Goal: Check status

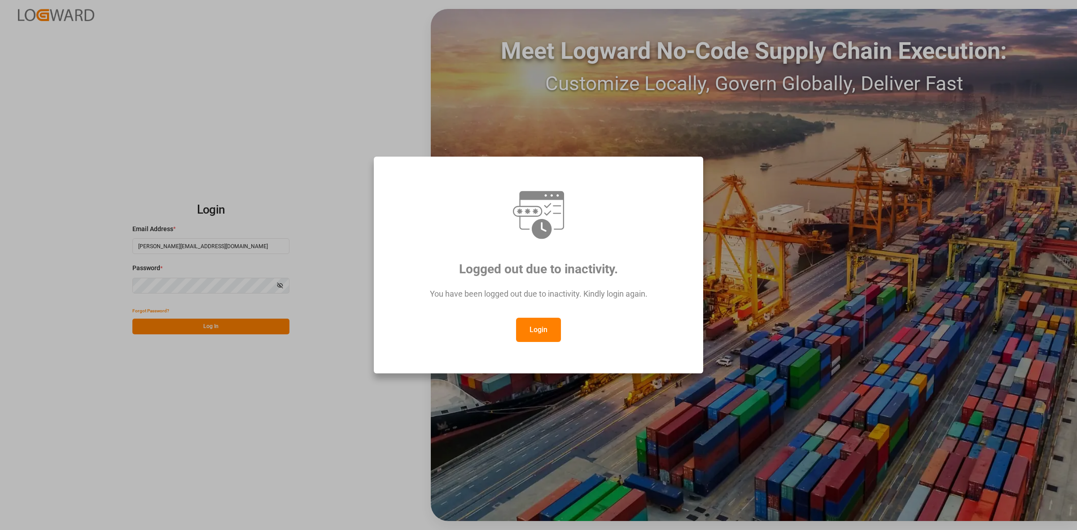
drag, startPoint x: 544, startPoint y: 324, endPoint x: 555, endPoint y: 318, distance: 12.5
click at [546, 324] on button "Login" at bounding box center [538, 330] width 45 height 24
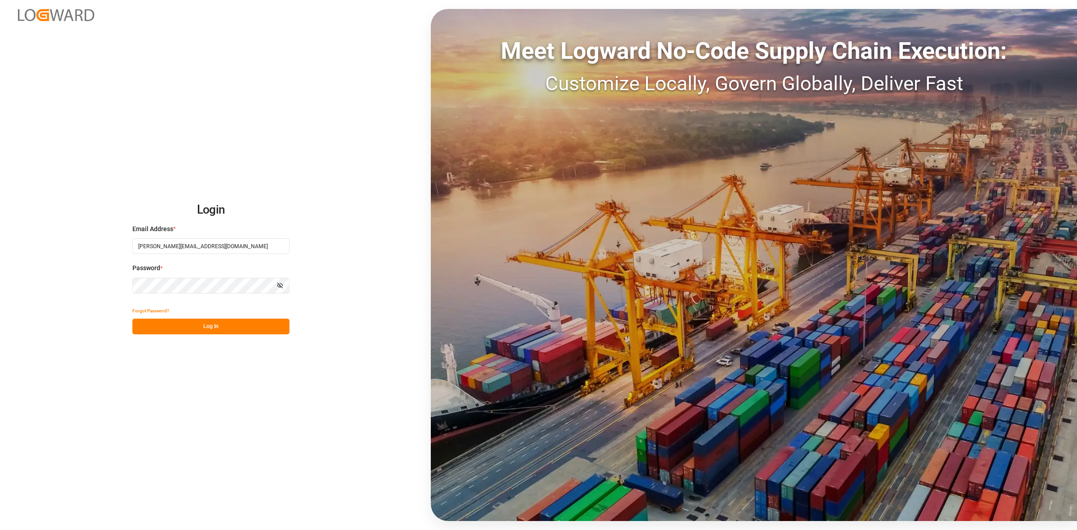
click at [192, 323] on button "Log In" at bounding box center [210, 327] width 157 height 16
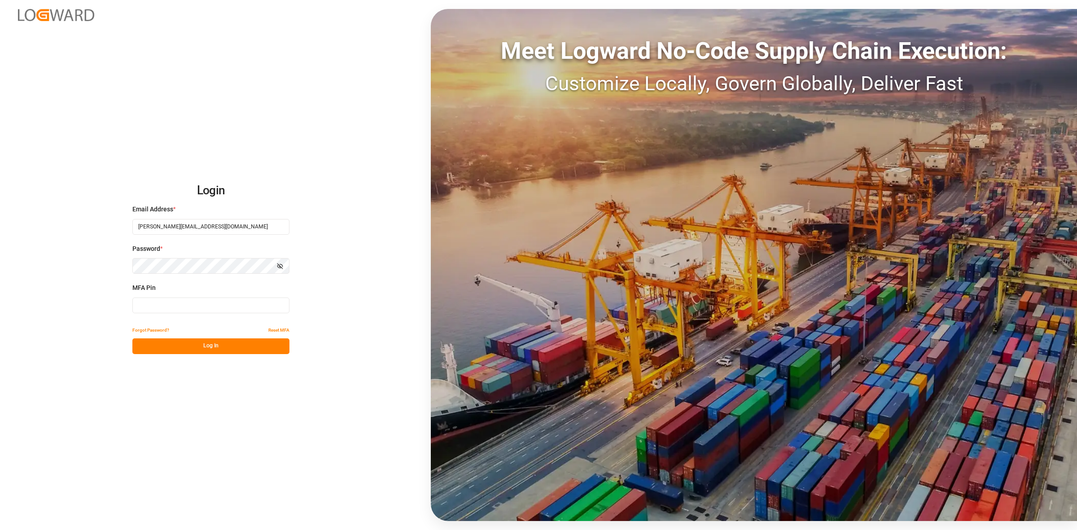
click at [149, 306] on input at bounding box center [210, 306] width 157 height 16
click at [243, 313] on input at bounding box center [210, 306] width 157 height 16
type input "093433"
click at [244, 345] on button "Log In" at bounding box center [210, 346] width 157 height 16
click at [197, 346] on button "Log In" at bounding box center [210, 346] width 157 height 16
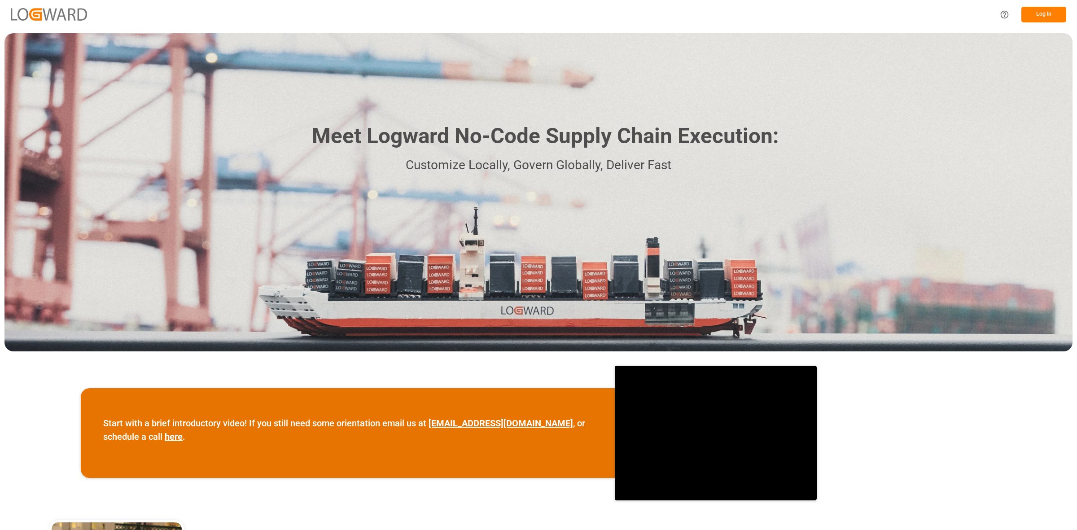
click at [1032, 4] on div "Log In" at bounding box center [1030, 14] width 72 height 20
click at [1026, 13] on button "Log In" at bounding box center [1043, 15] width 45 height 16
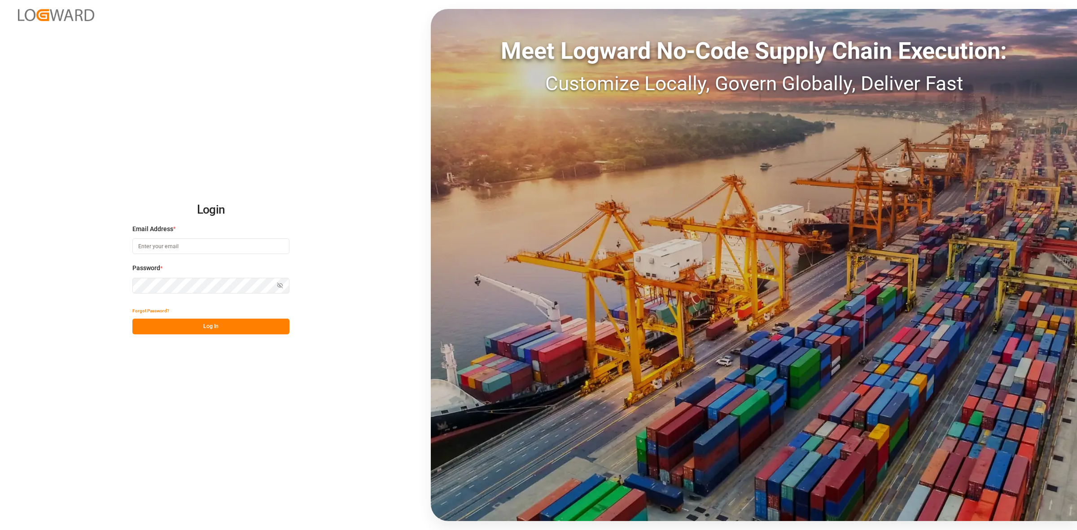
type input "maria.paterniani@jamindustries.com"
click at [214, 322] on button "Log In" at bounding box center [210, 327] width 157 height 16
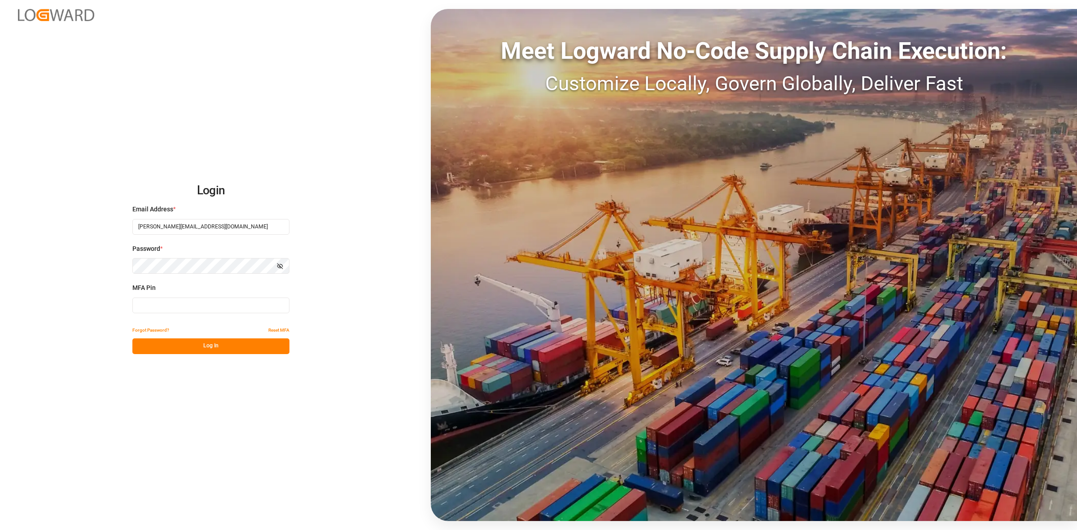
click at [153, 307] on input at bounding box center [210, 306] width 157 height 16
type input "552937"
click at [229, 343] on button "Log In" at bounding box center [210, 346] width 157 height 16
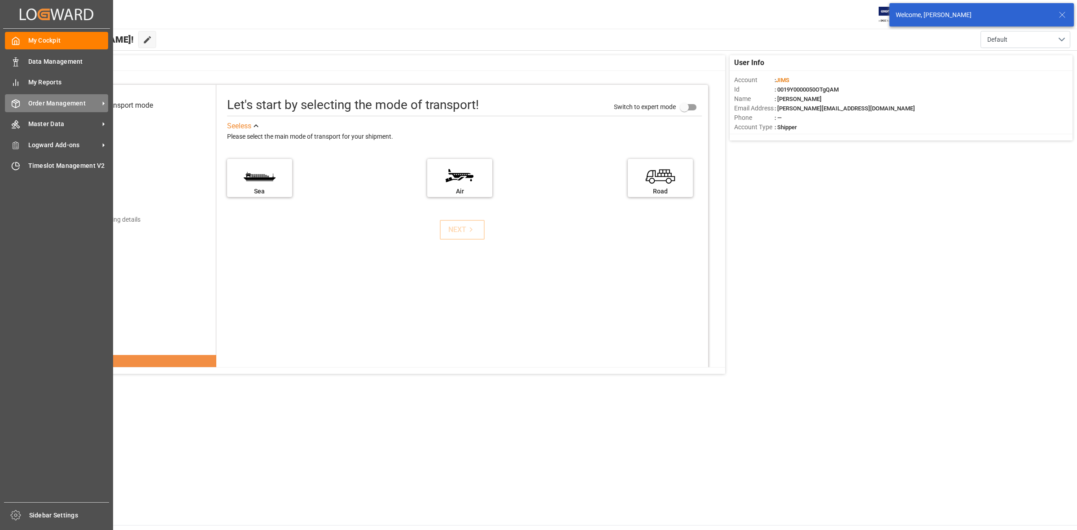
click at [14, 105] on icon at bounding box center [15, 103] width 9 height 9
click at [12, 103] on icon at bounding box center [16, 104] width 8 height 8
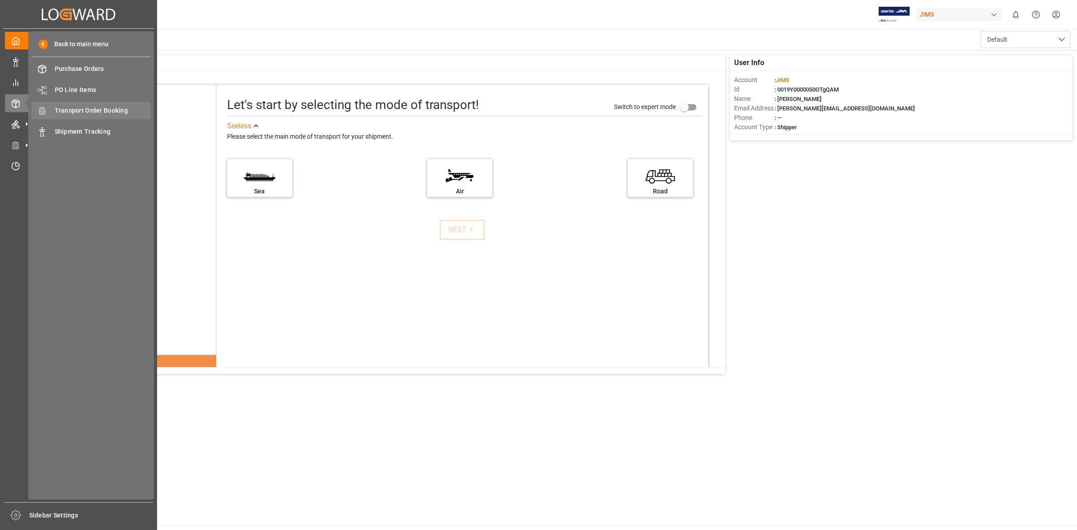
click at [70, 111] on span "Transport Order Booking" at bounding box center [103, 110] width 96 height 9
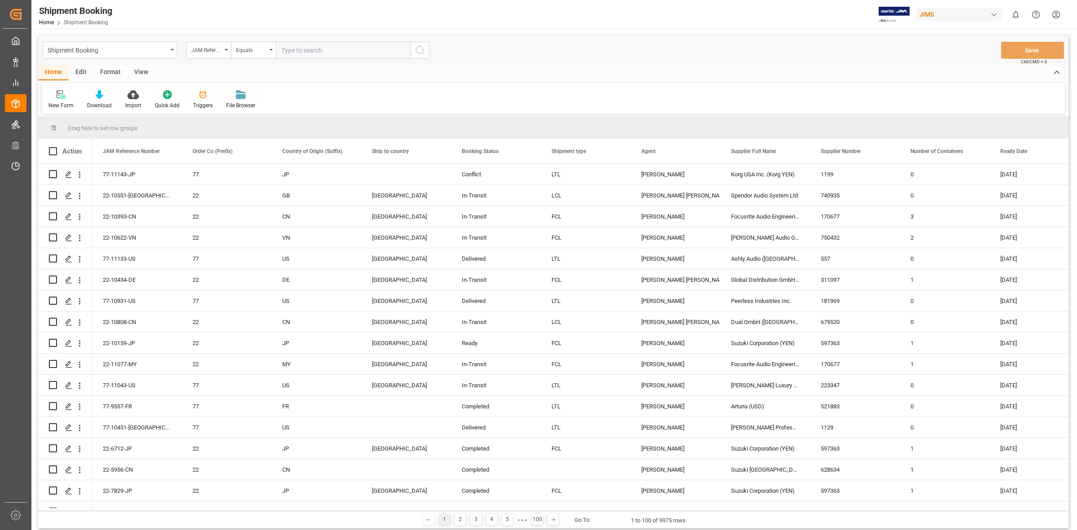
click at [306, 49] on input "text" at bounding box center [343, 50] width 135 height 17
type input "77-10983-us"
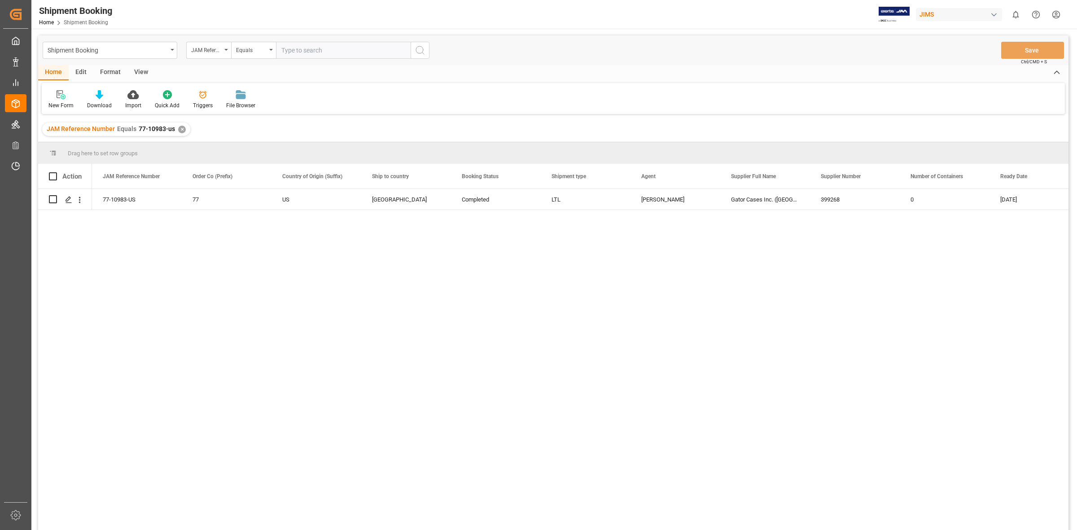
drag, startPoint x: 175, startPoint y: 262, endPoint x: 143, endPoint y: 238, distance: 40.1
click at [154, 246] on div "77-10983-US 77 US Canada Completed LTL JangGyu Kim Gator Cases Inc. (USA) 39926…" at bounding box center [580, 362] width 977 height 347
click at [71, 198] on icon "Press SPACE to select this row." at bounding box center [68, 199] width 7 height 7
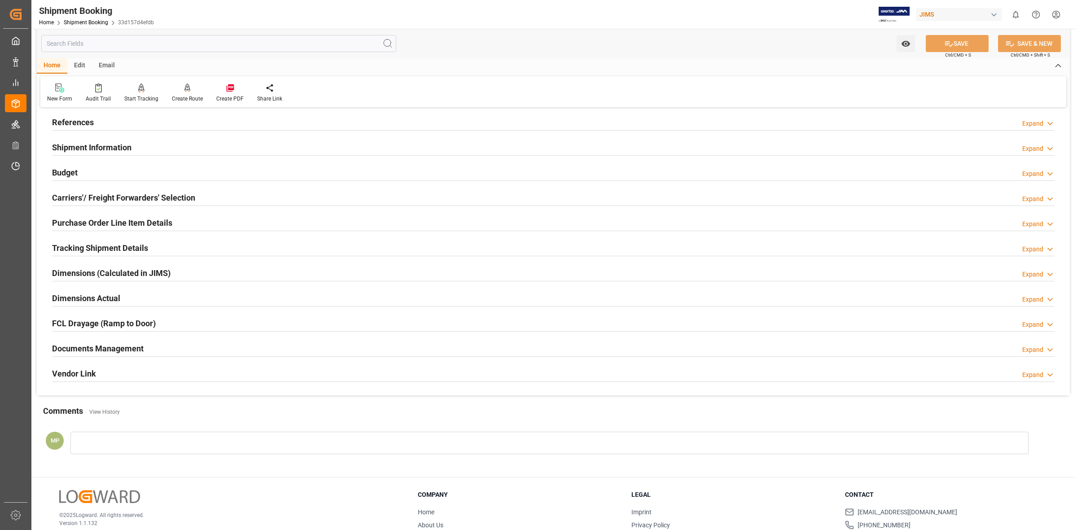
scroll to position [97, 0]
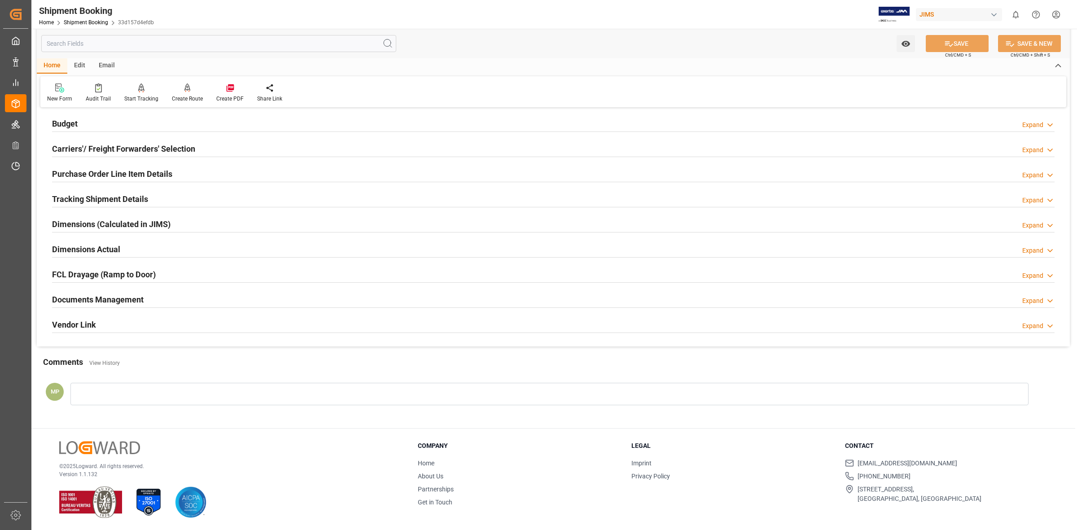
click at [1034, 302] on div "Expand" at bounding box center [1032, 300] width 21 height 9
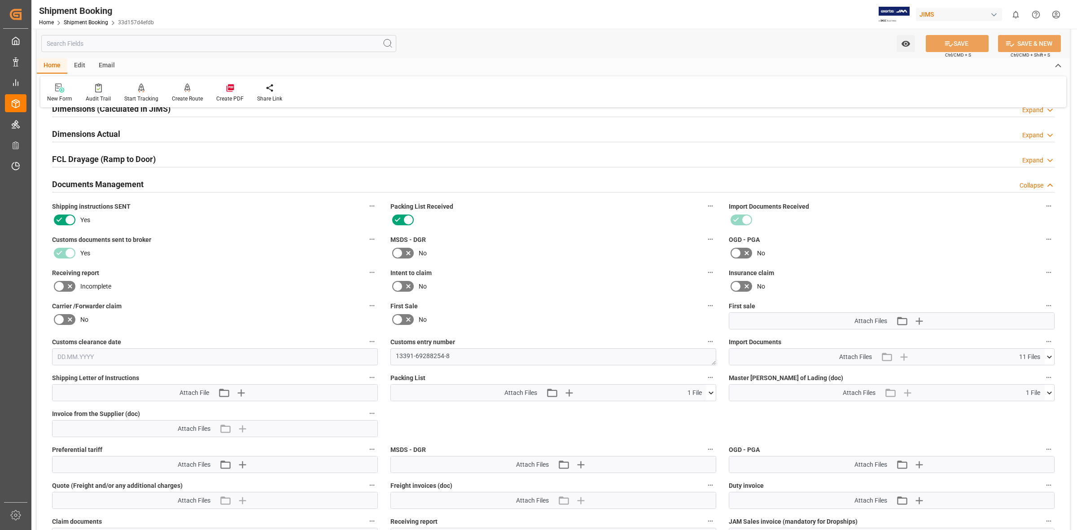
scroll to position [321, 0]
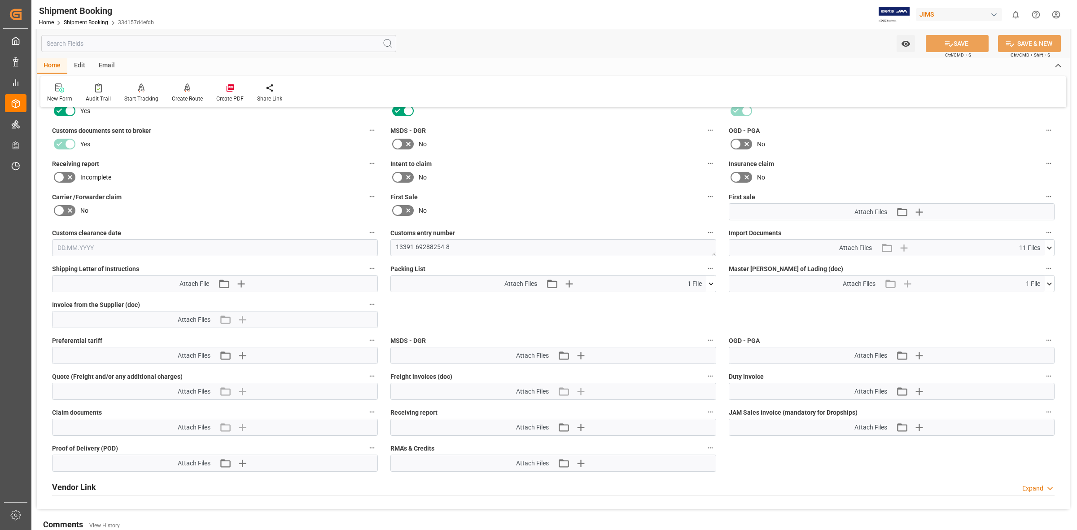
click at [1051, 245] on icon at bounding box center [1049, 247] width 9 height 9
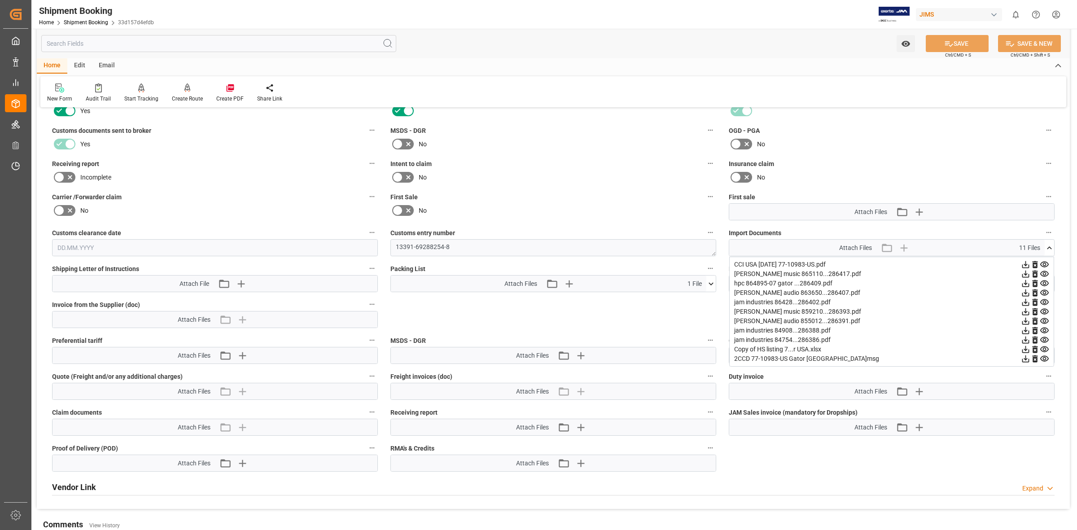
click at [1029, 339] on icon at bounding box center [1025, 340] width 7 height 7
click at [1025, 331] on icon at bounding box center [1025, 330] width 9 height 9
click at [1026, 298] on icon at bounding box center [1025, 302] width 9 height 9
drag, startPoint x: 66, startPoint y: 400, endPoint x: 5, endPoint y: 368, distance: 68.2
click at [66, 400] on div "Quote (Freight and/or any additional charges) Attach Files" at bounding box center [215, 385] width 338 height 36
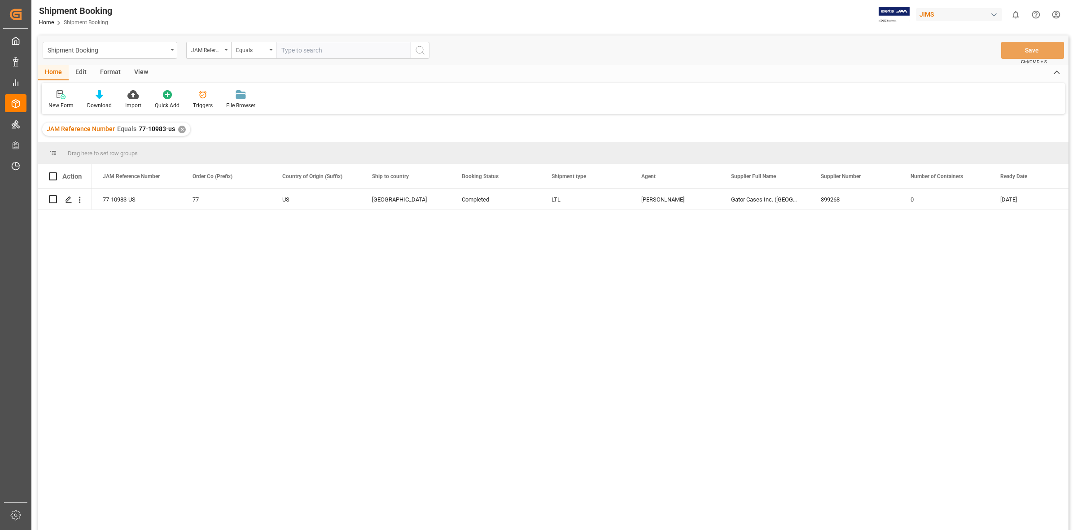
click at [471, 359] on div "77-10983-US 77 US Canada Completed LTL JangGyu Kim Gator Cases Inc. (USA) 39926…" at bounding box center [580, 362] width 977 height 347
drag, startPoint x: 447, startPoint y: 335, endPoint x: 383, endPoint y: 306, distance: 70.3
click at [445, 335] on div "77-10983-US 77 US Canada Completed LTL JangGyu Kim Gator Cases Inc. (USA) 39926…" at bounding box center [580, 362] width 977 height 347
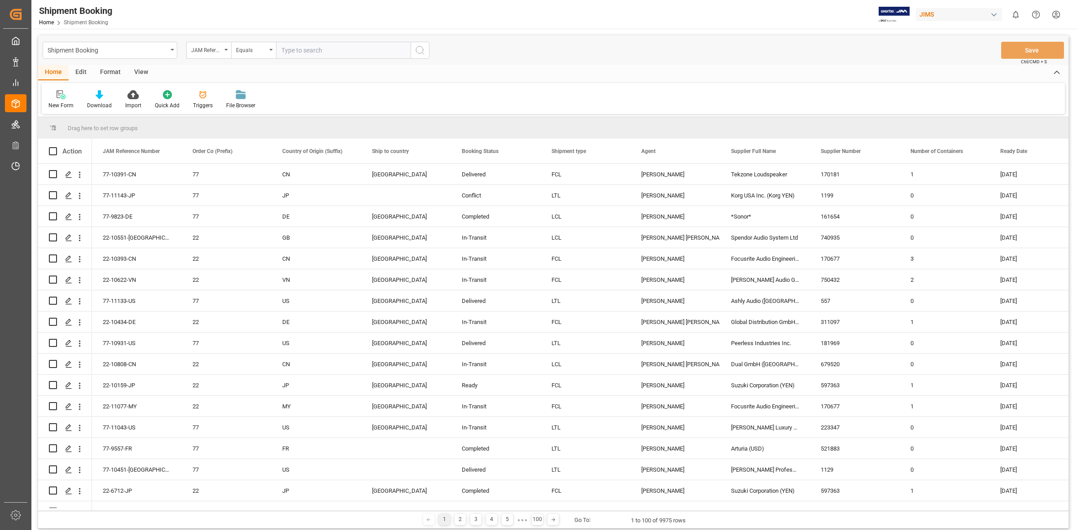
click at [293, 49] on input "text" at bounding box center [343, 50] width 135 height 17
click at [323, 47] on input "text" at bounding box center [343, 50] width 135 height 17
type input "77-10983-US"
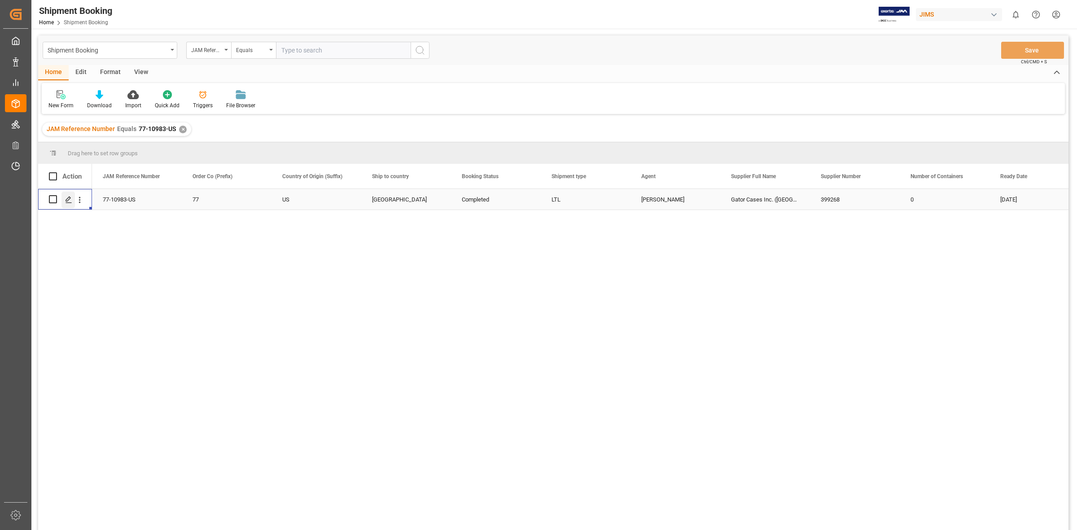
click at [66, 198] on icon "Press SPACE to select this row." at bounding box center [68, 199] width 7 height 7
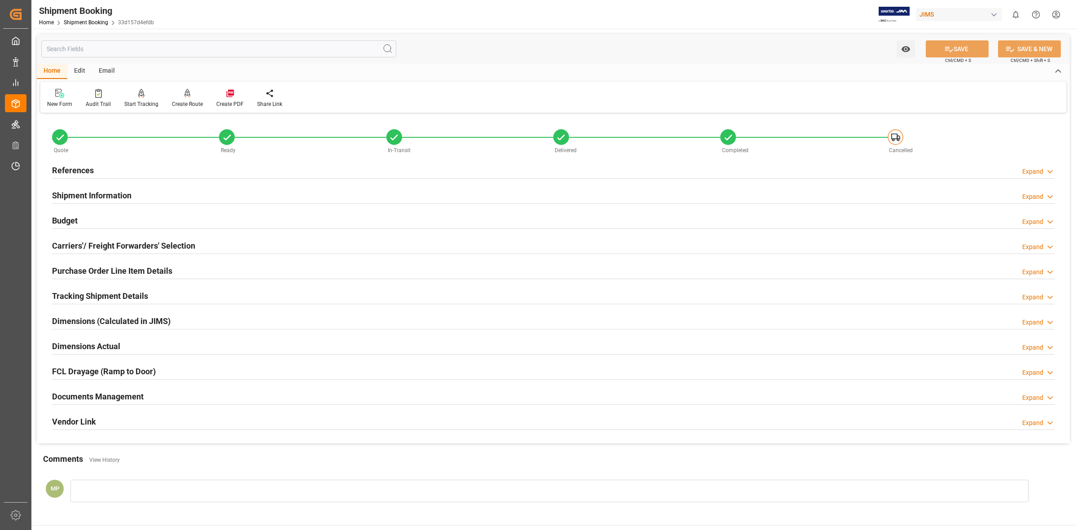
click at [1030, 394] on div "Expand" at bounding box center [1032, 397] width 21 height 9
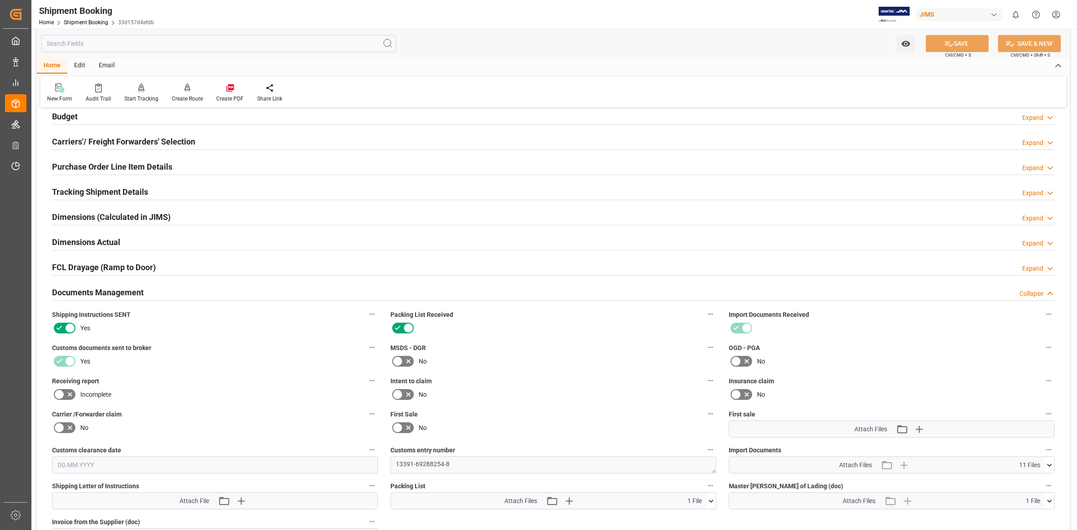
scroll to position [224, 0]
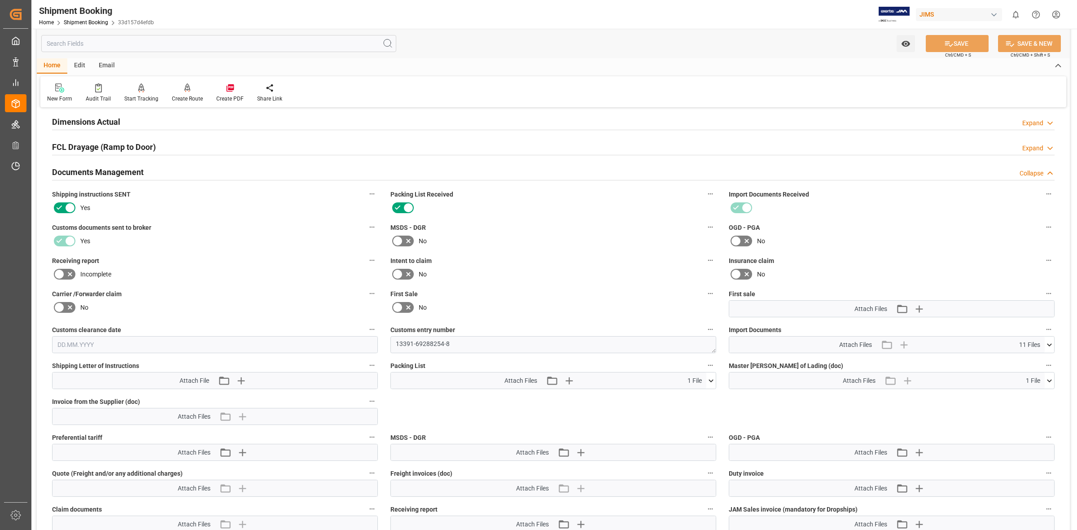
click at [1047, 342] on icon at bounding box center [1049, 344] width 9 height 9
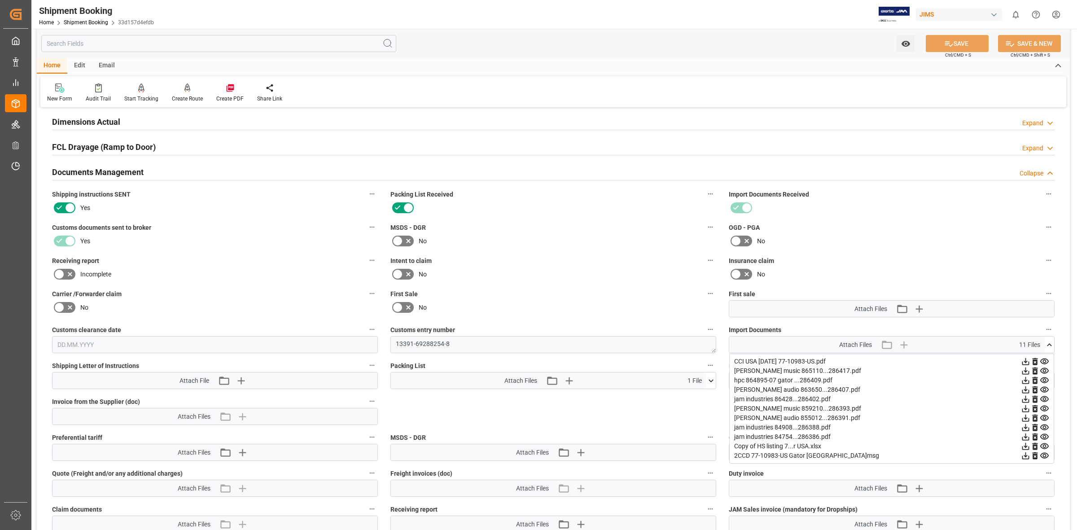
click at [1027, 416] on icon at bounding box center [1025, 417] width 9 height 9
click at [1027, 378] on icon at bounding box center [1025, 380] width 9 height 9
click at [1025, 380] on icon at bounding box center [1025, 380] width 7 height 7
click at [560, 111] on div "Dimensions Actual Expand" at bounding box center [553, 121] width 1015 height 25
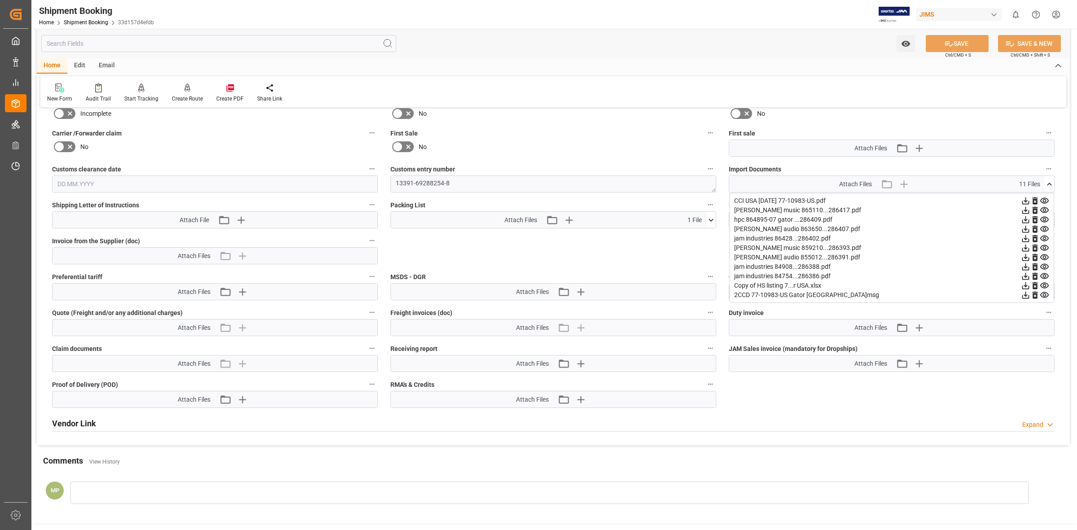
scroll to position [393, 0]
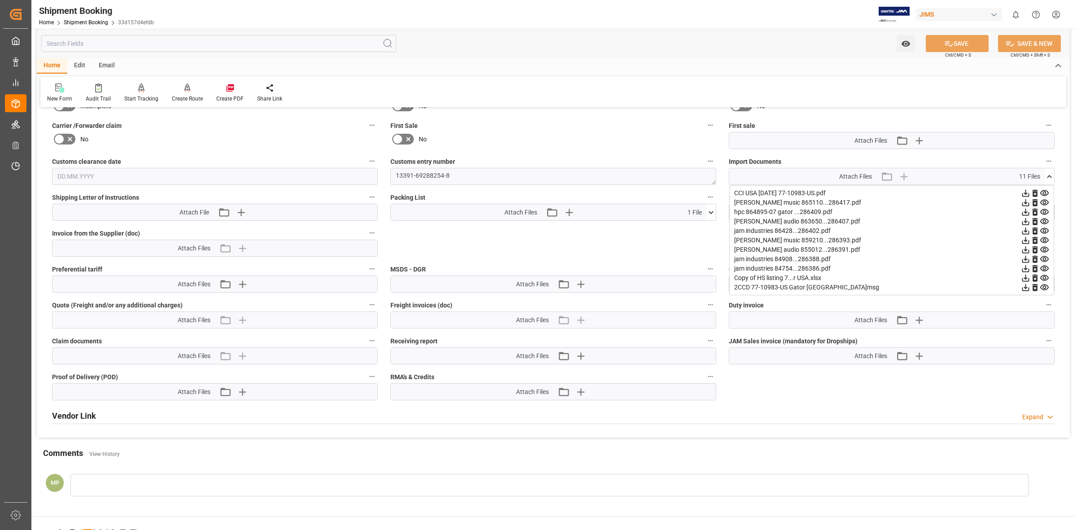
click at [1046, 210] on icon at bounding box center [1044, 211] width 9 height 9
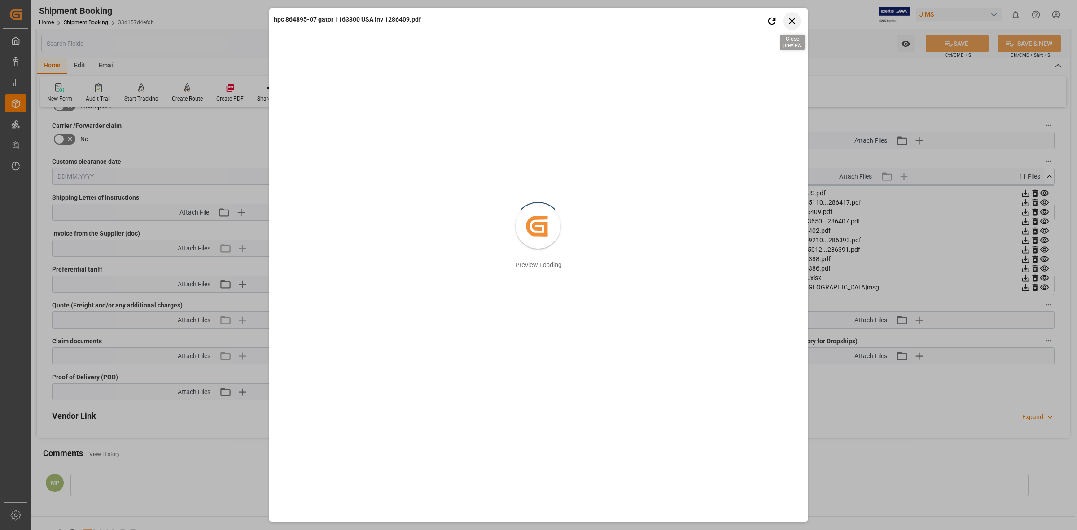
click at [791, 25] on icon "button" at bounding box center [792, 20] width 11 height 11
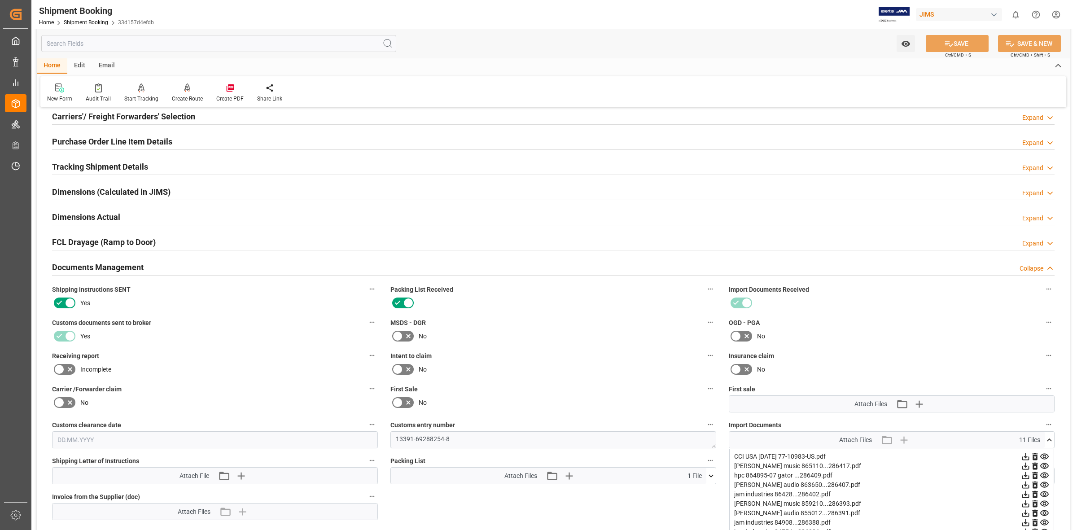
scroll to position [112, 0]
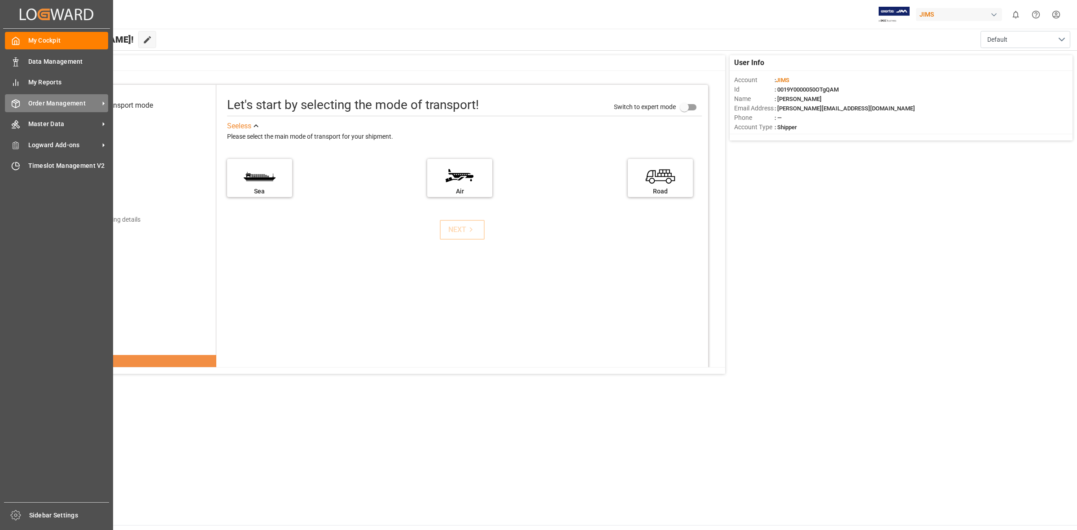
click at [16, 106] on icon at bounding box center [15, 103] width 9 height 9
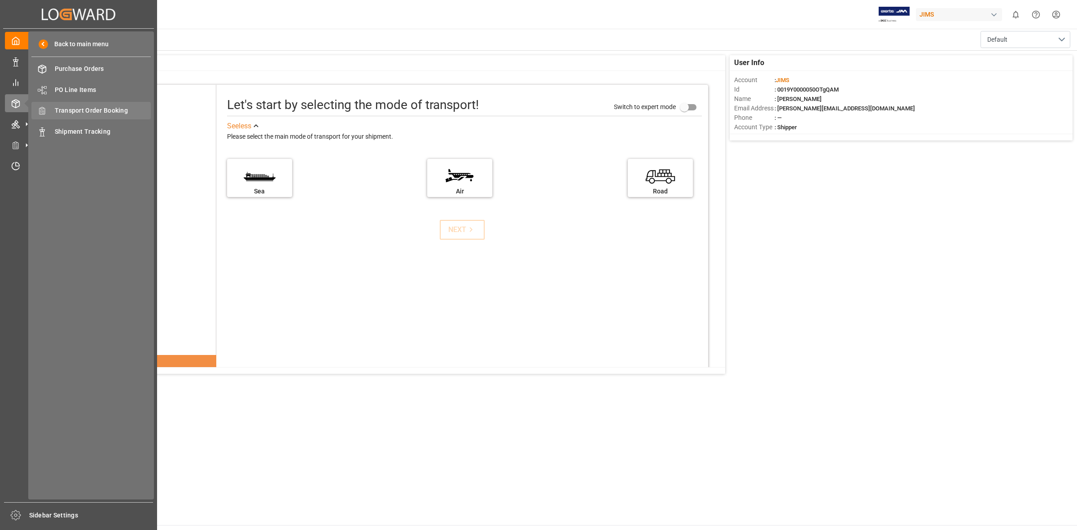
click at [72, 117] on div "Transport Order Booking Transport Order Booking" at bounding box center [90, 111] width 119 height 18
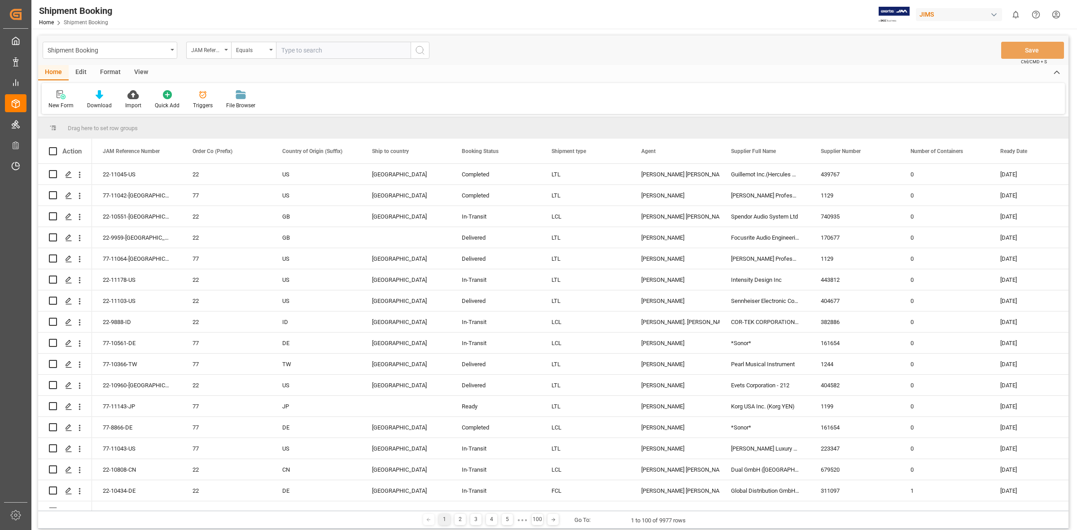
click at [284, 52] on input "text" at bounding box center [343, 50] width 135 height 17
type input "77-9945-us"
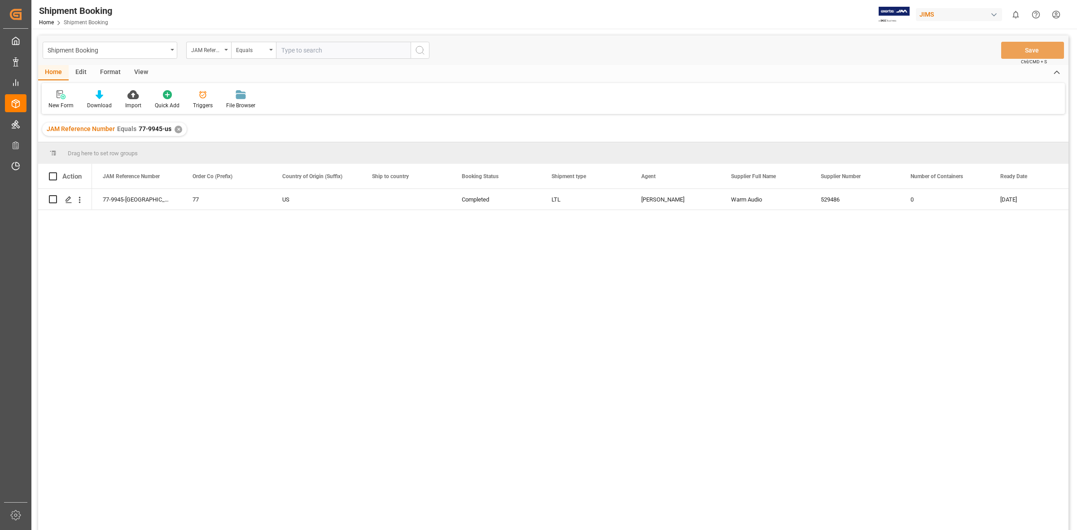
click at [296, 257] on div "77-9945-US 77 US Completed LTL [PERSON_NAME] Audio 529486 0 [DATE]" at bounding box center [580, 362] width 977 height 347
click at [68, 197] on icon "Press SPACE to select this row." at bounding box center [68, 199] width 7 height 7
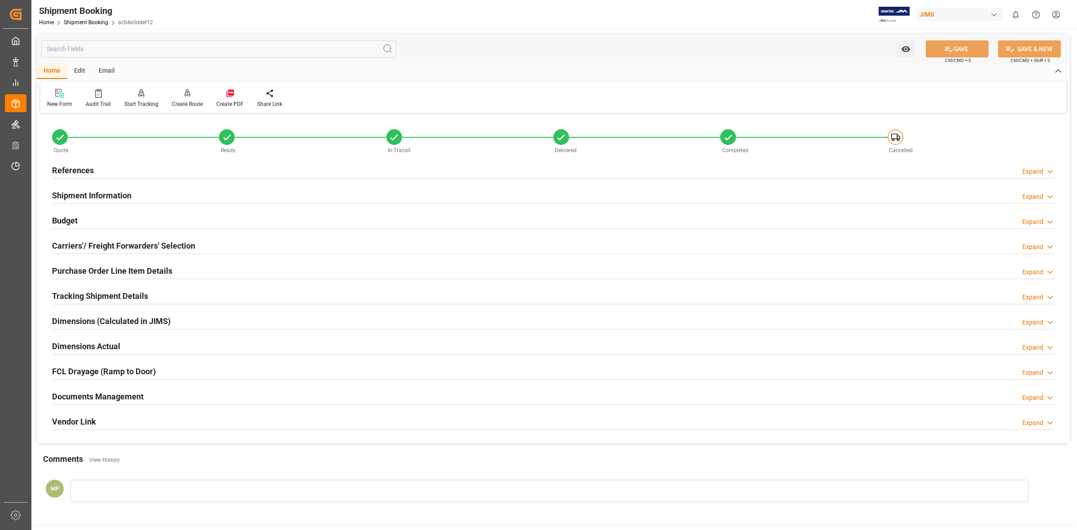
click at [1021, 398] on div "Documents Management Expand" at bounding box center [553, 395] width 1003 height 17
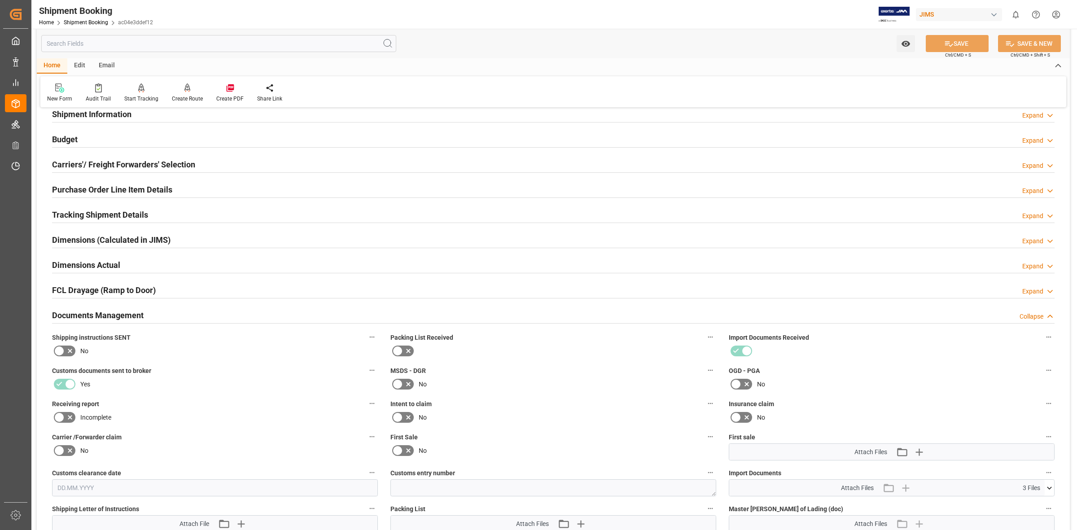
scroll to position [280, 0]
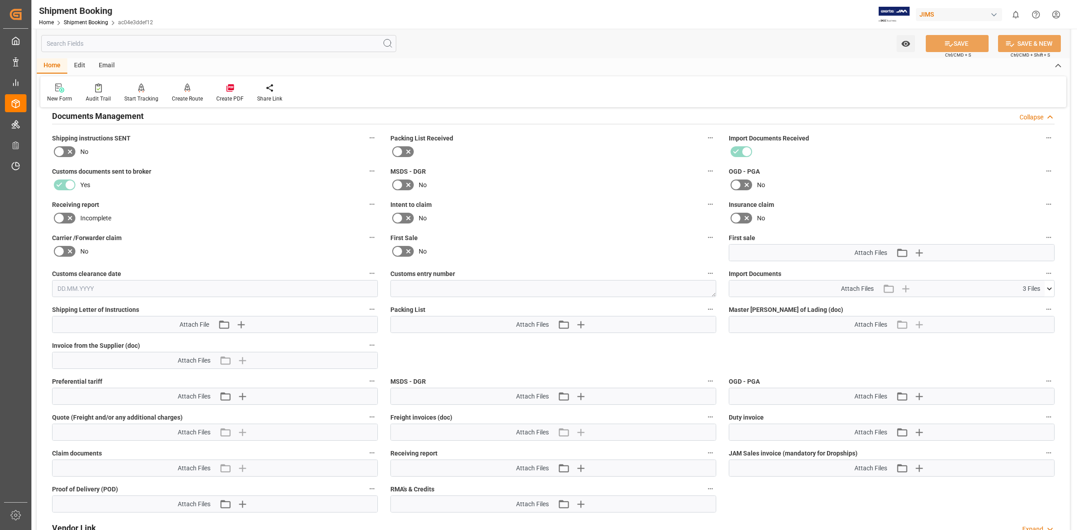
click at [1035, 287] on span "3 Files" at bounding box center [1032, 288] width 18 height 9
click at [1031, 286] on span "3 Files" at bounding box center [1032, 288] width 18 height 9
click at [1050, 289] on icon at bounding box center [1049, 288] width 9 height 9
click at [1027, 322] on icon at bounding box center [1025, 324] width 9 height 9
click at [1024, 304] on icon at bounding box center [1025, 305] width 7 height 7
